Goal: Find specific page/section: Find specific page/section

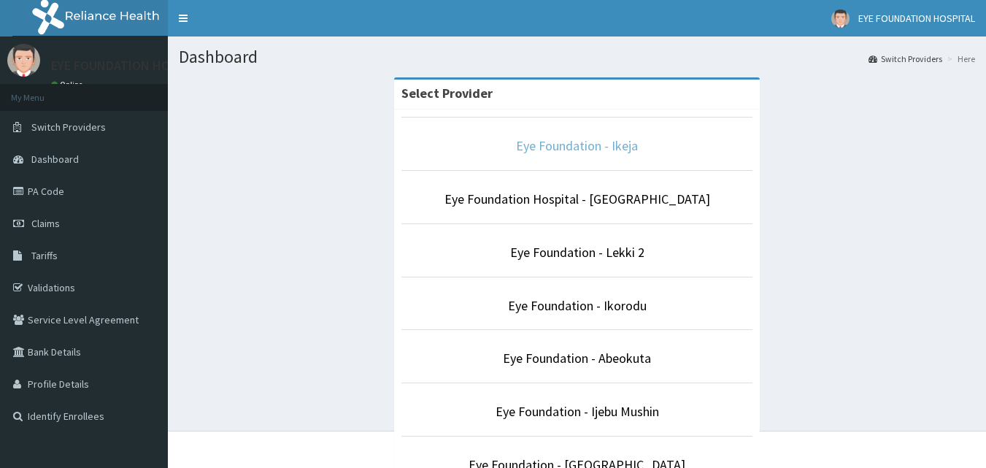
click at [532, 151] on link "Eye Foundation - Ikeja" at bounding box center [577, 145] width 122 height 17
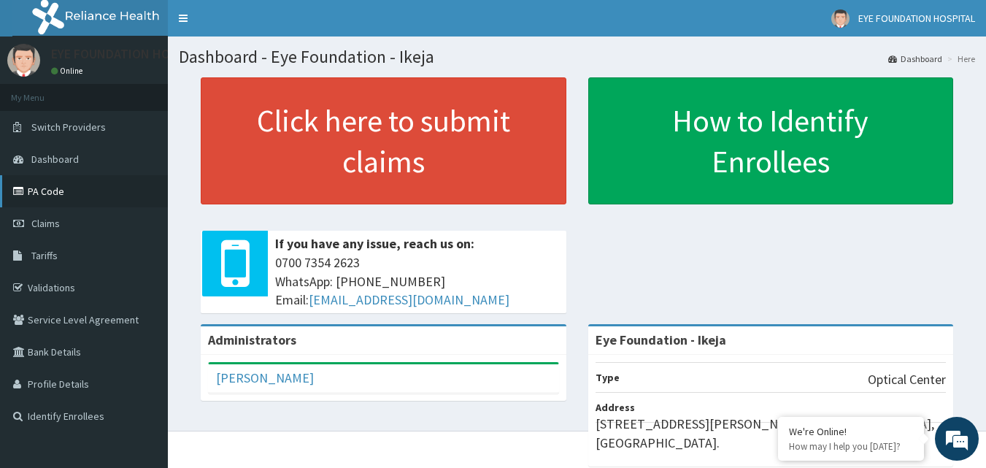
click at [57, 190] on link "PA Code" at bounding box center [84, 191] width 168 height 32
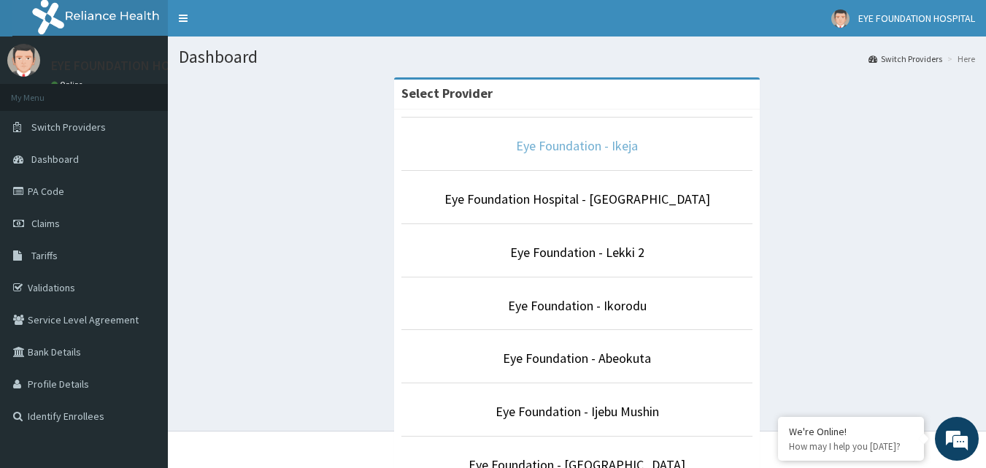
click at [544, 150] on link "Eye Foundation - Ikeja" at bounding box center [577, 145] width 122 height 17
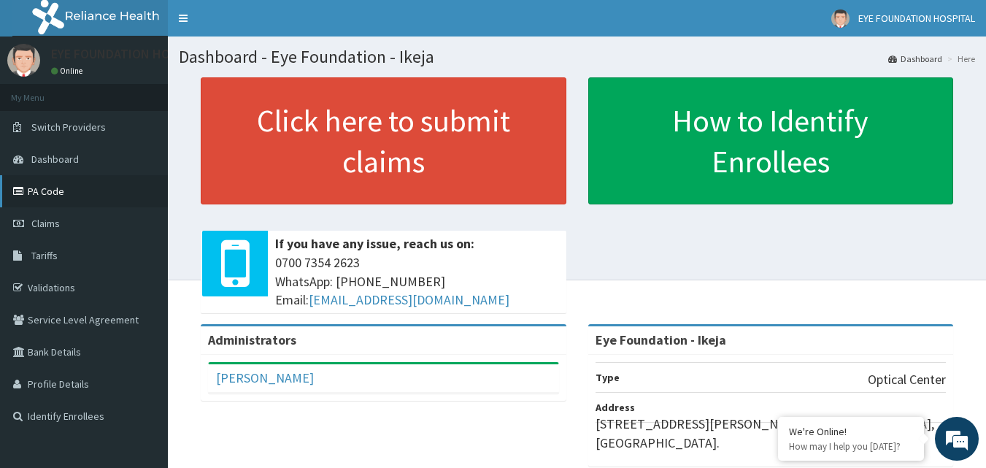
click at [39, 197] on link "PA Code" at bounding box center [84, 191] width 168 height 32
